Goal: Transaction & Acquisition: Subscribe to service/newsletter

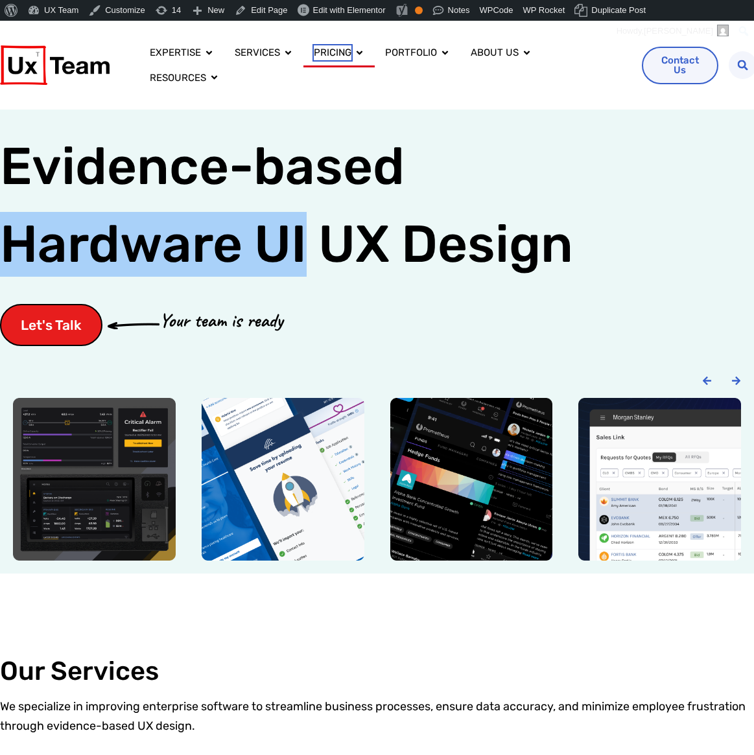
click at [344, 60] on span "Pricing" at bounding box center [333, 52] width 38 height 15
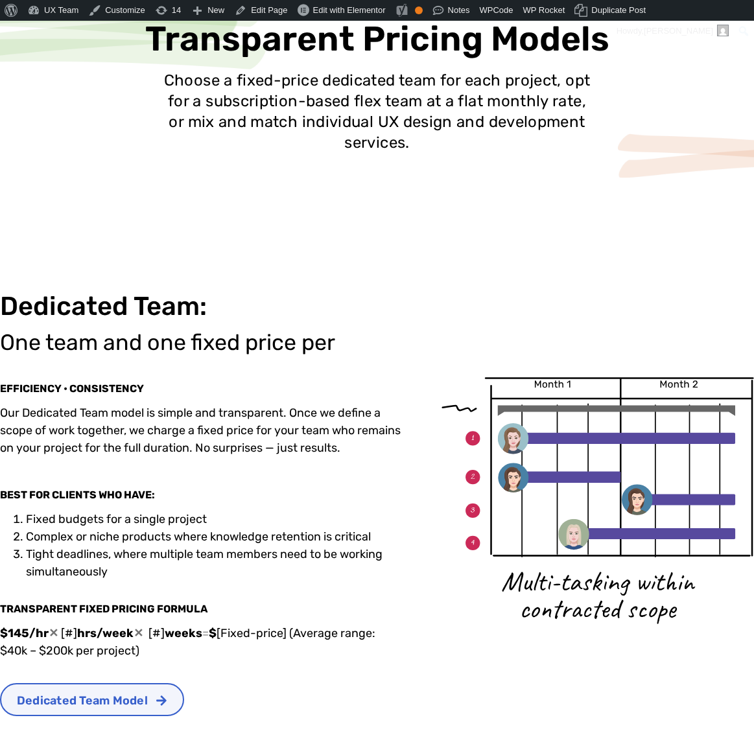
scroll to position [713, 0]
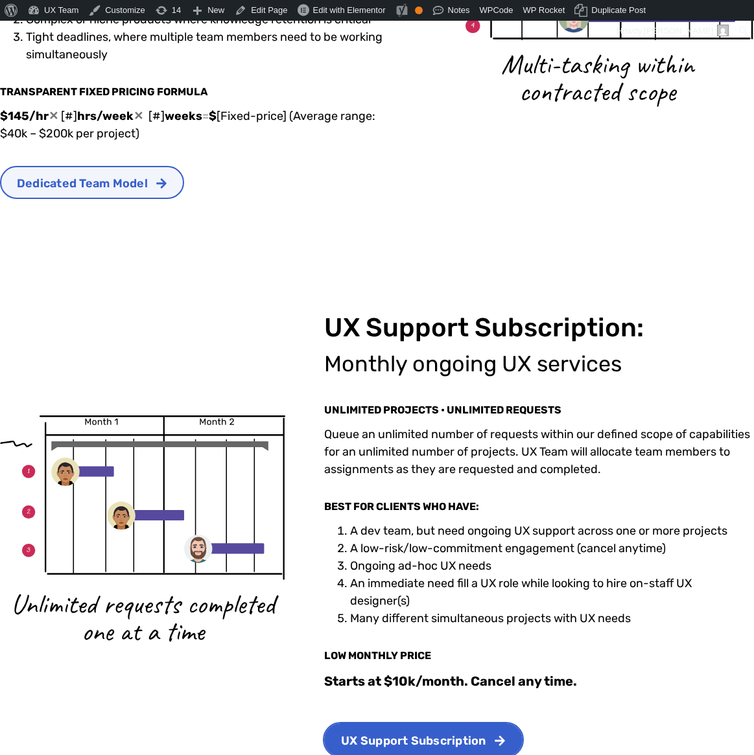
click at [416, 735] on span "UX Support Subscription" at bounding box center [413, 741] width 145 height 12
